Goal: Information Seeking & Learning: Learn about a topic

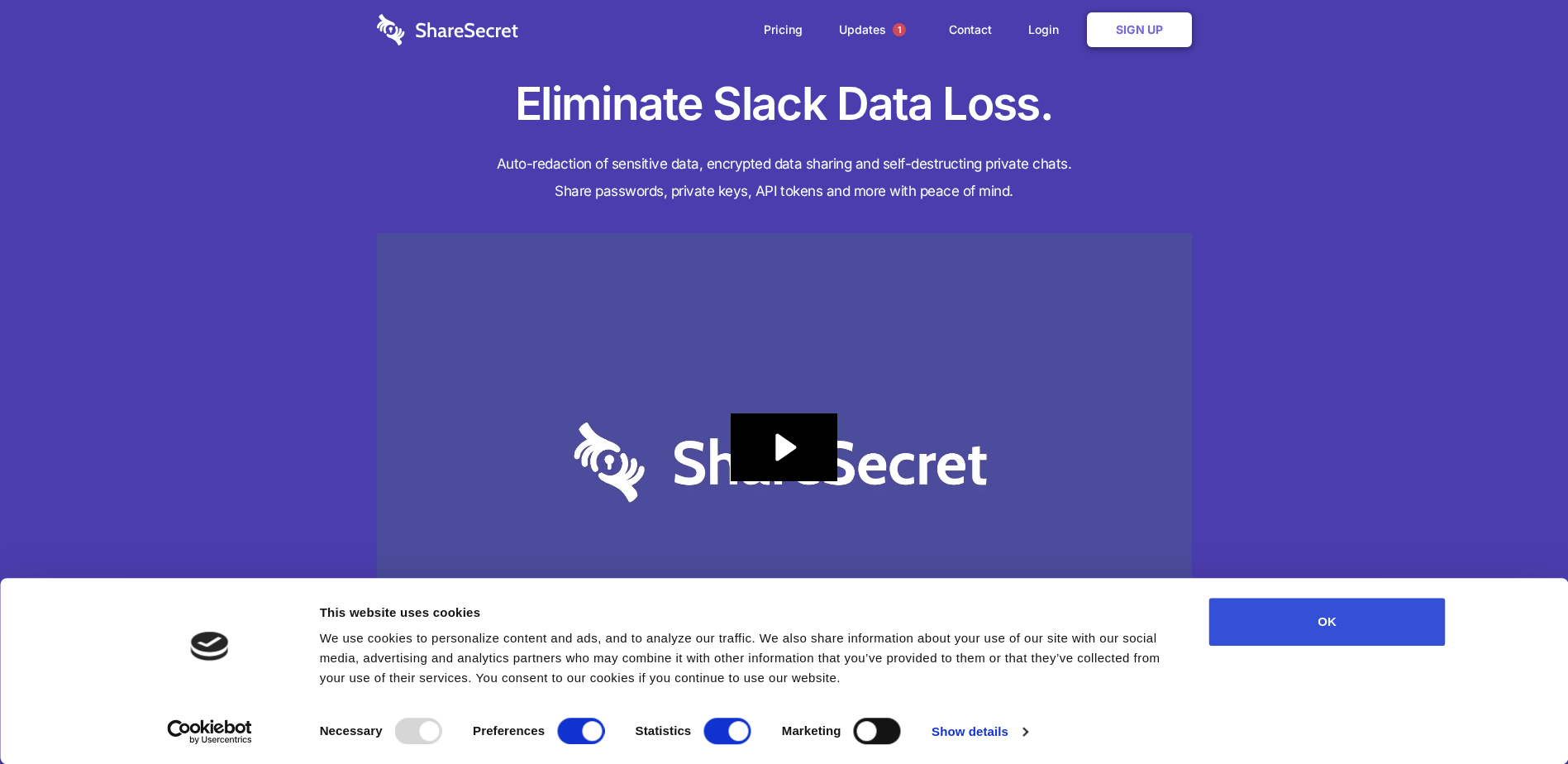
click at [1331, 617] on button "OK" at bounding box center [1328, 621] width 237 height 48
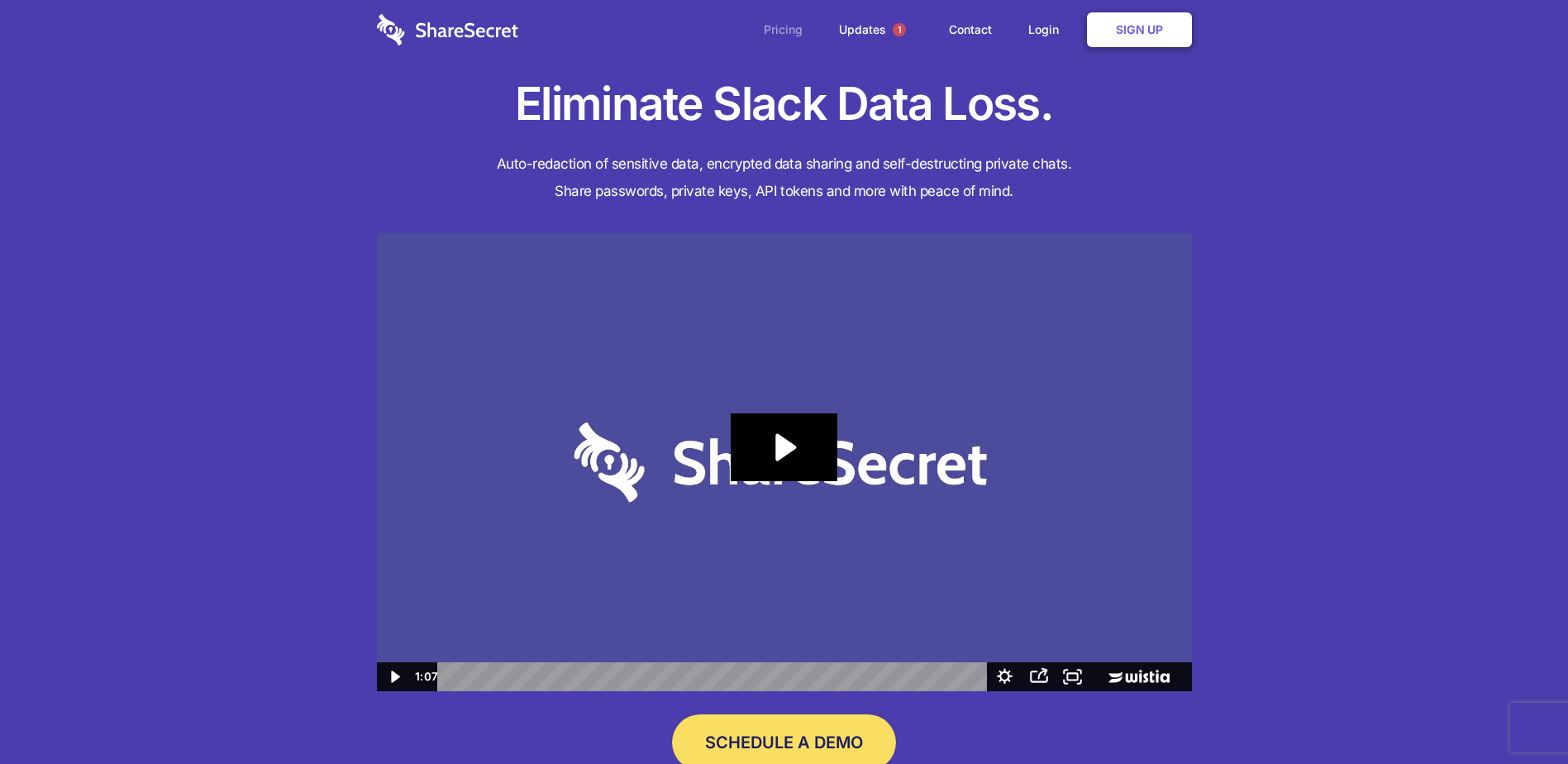
click at [778, 27] on link "Pricing" at bounding box center [784, 29] width 72 height 52
